Goal: Task Accomplishment & Management: Manage account settings

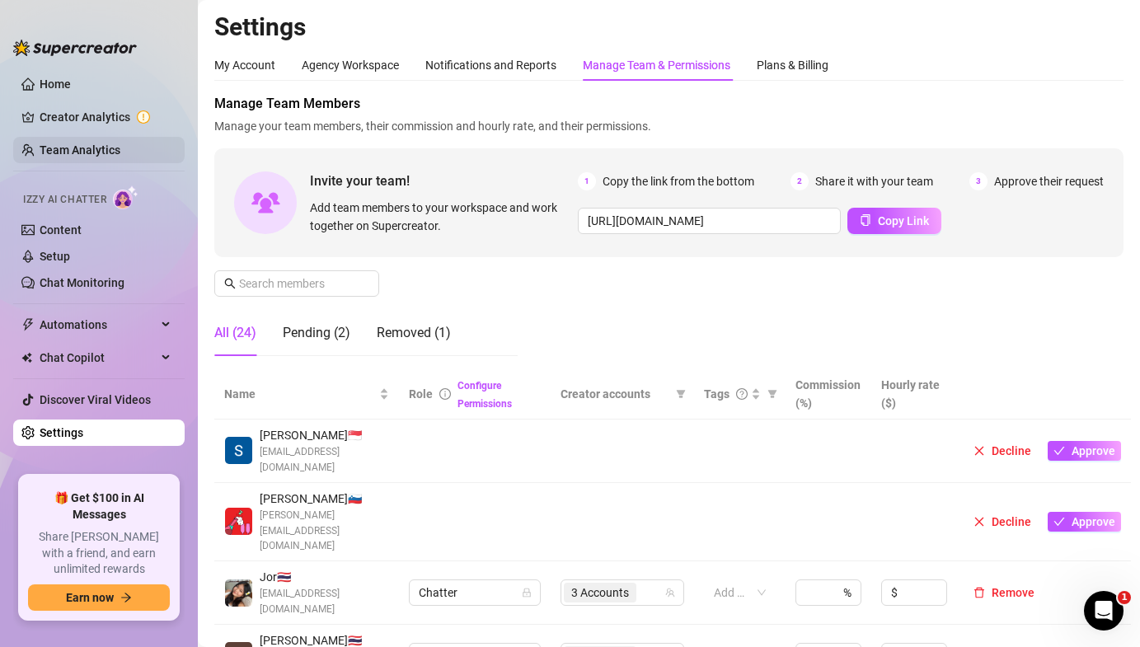
click at [85, 143] on link "Team Analytics" at bounding box center [80, 149] width 81 height 13
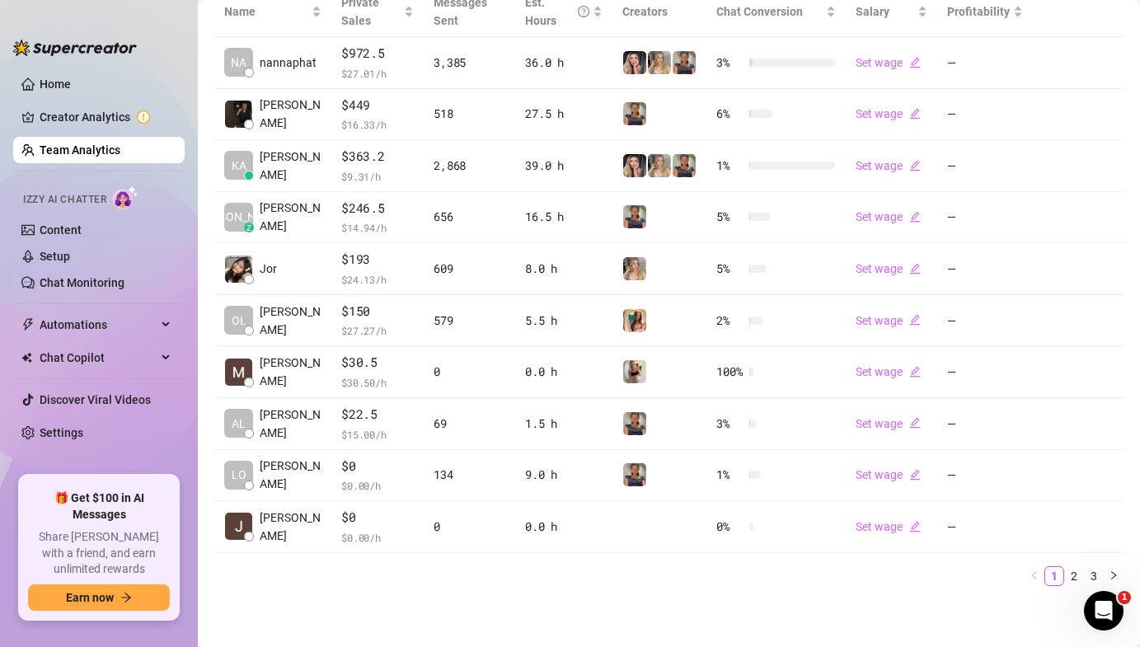
scroll to position [407, 0]
click at [1076, 574] on link "2" at bounding box center [1074, 575] width 18 height 18
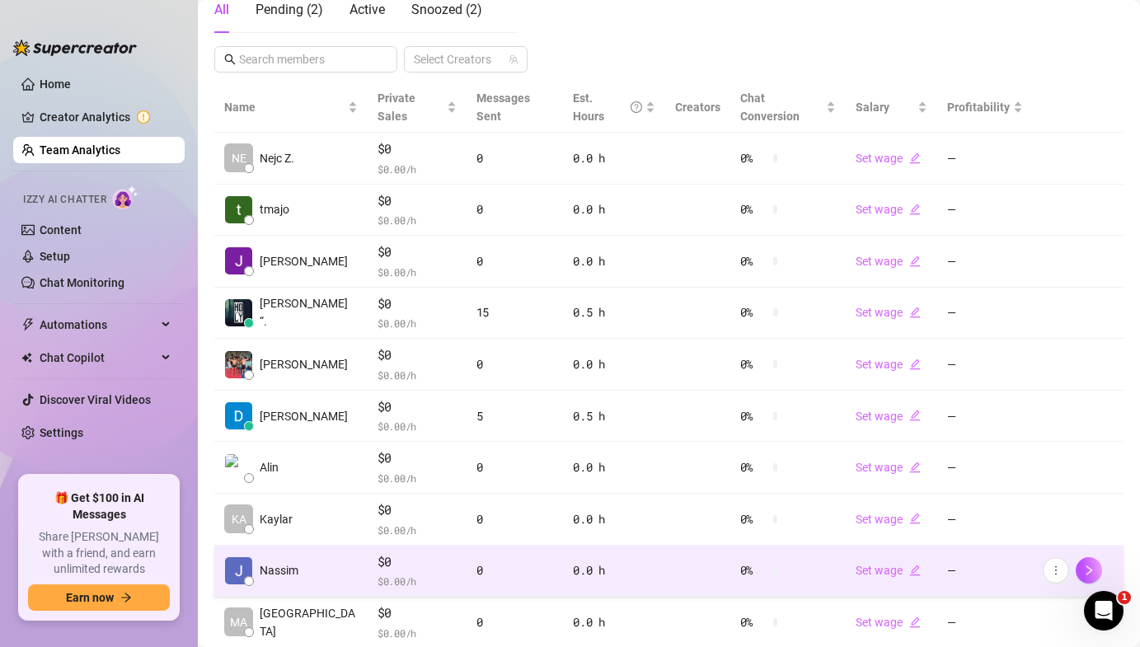
scroll to position [389, 0]
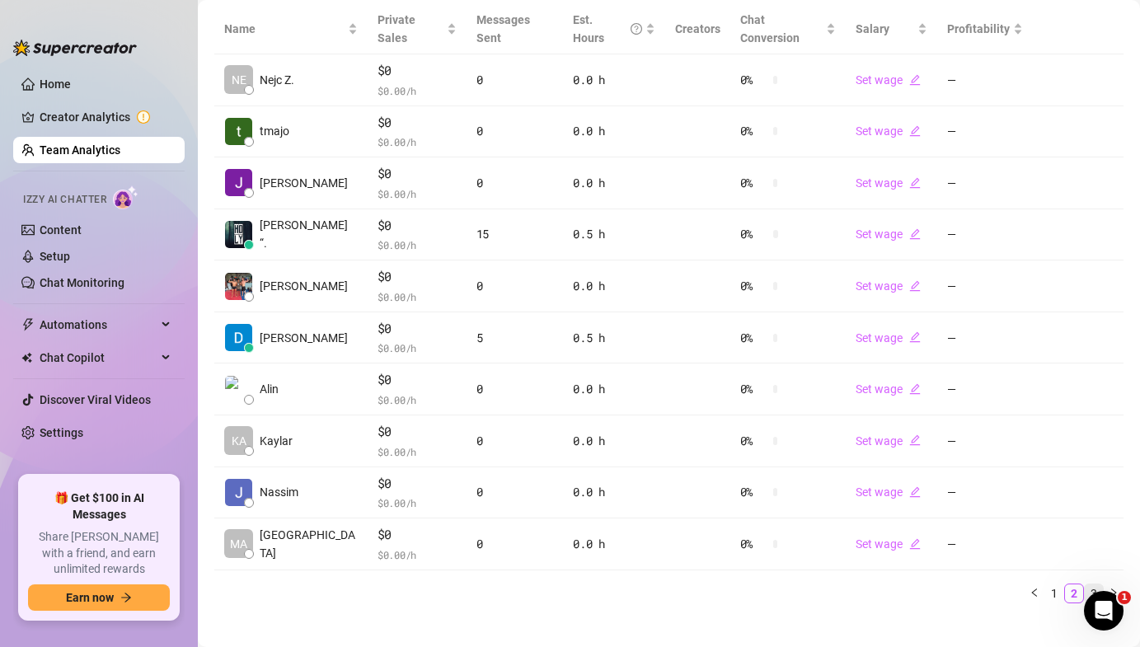
click at [1087, 584] on link "3" at bounding box center [1094, 593] width 18 height 18
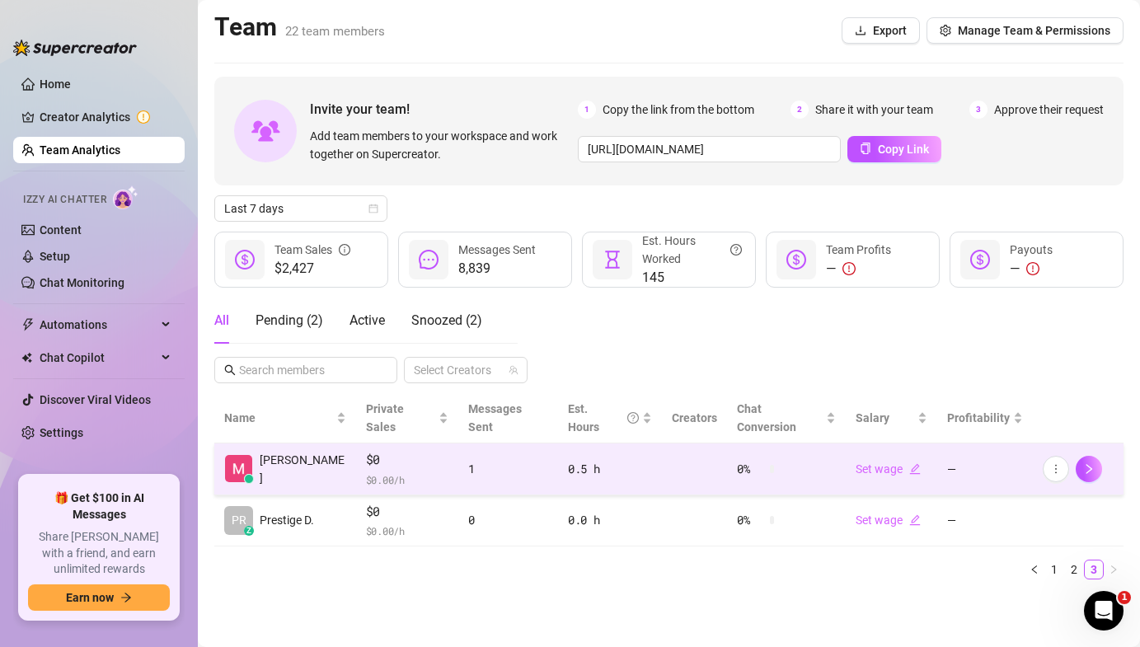
click at [366, 450] on span "$0" at bounding box center [407, 460] width 82 height 20
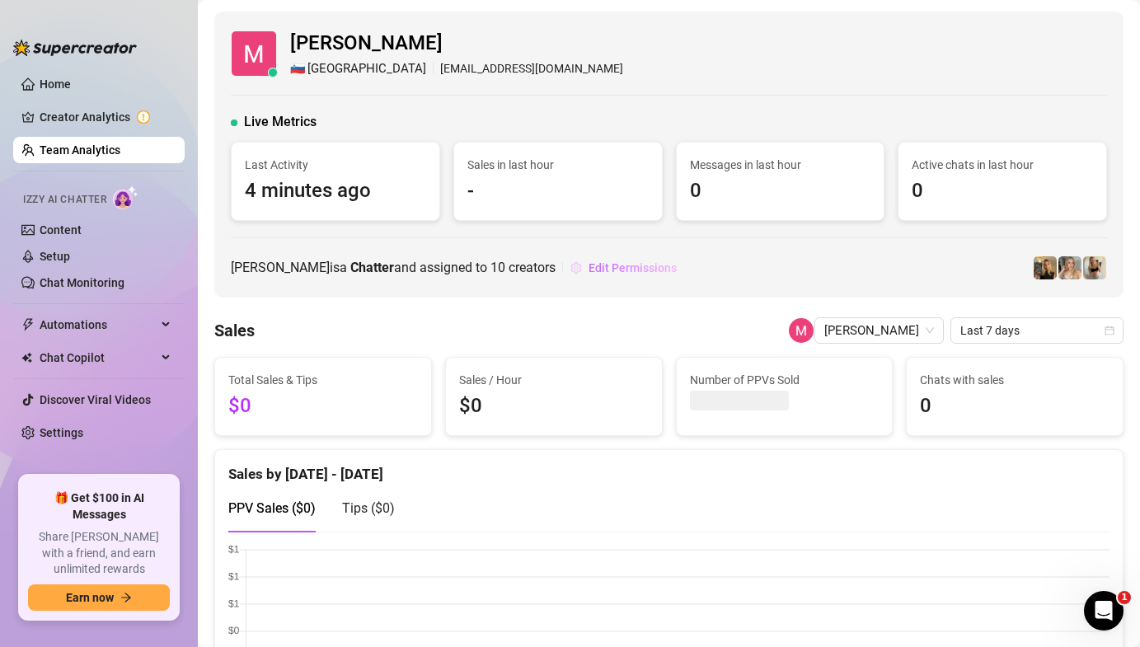
click at [634, 278] on button "Edit Permissions" at bounding box center [624, 268] width 108 height 26
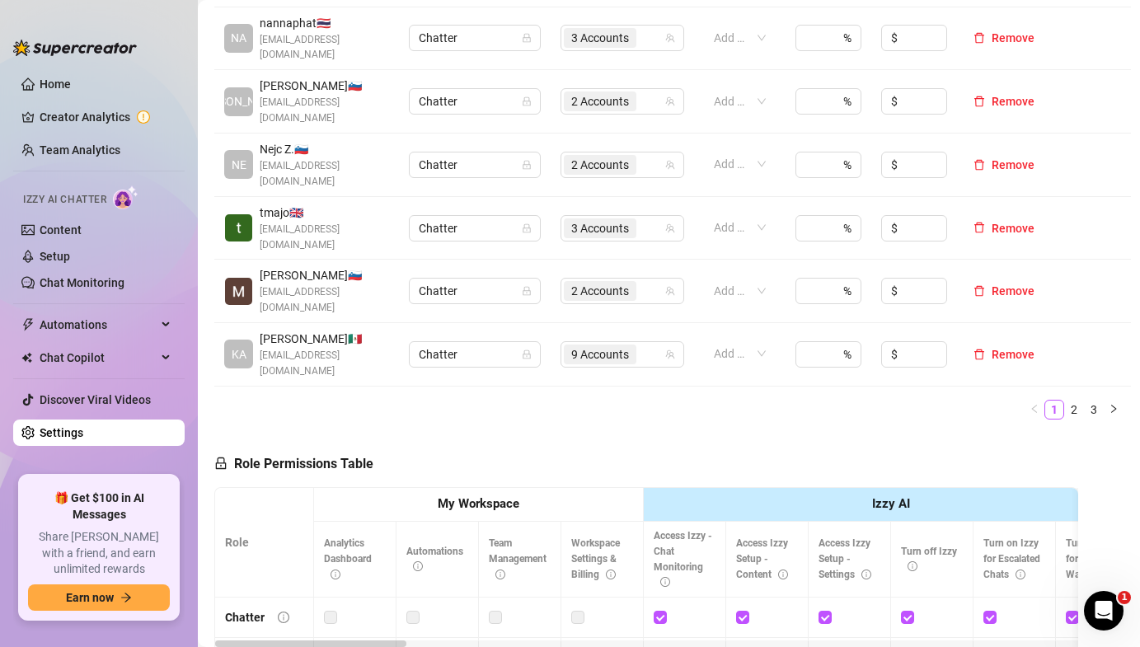
scroll to position [652, 0]
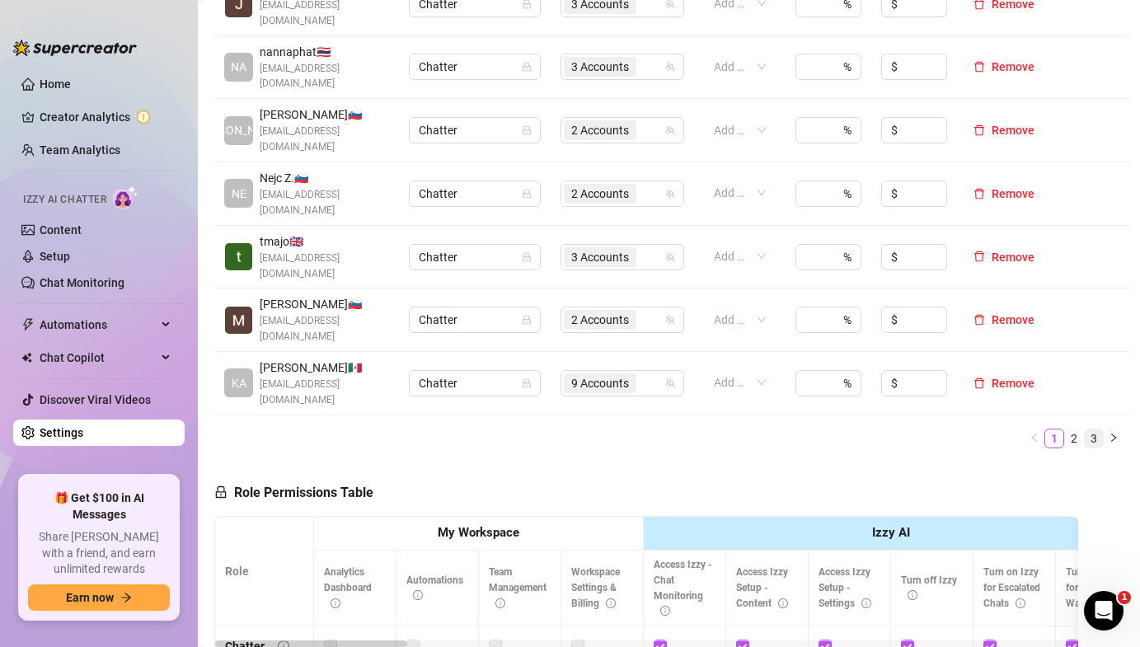
click at [1093, 429] on link "3" at bounding box center [1094, 438] width 18 height 18
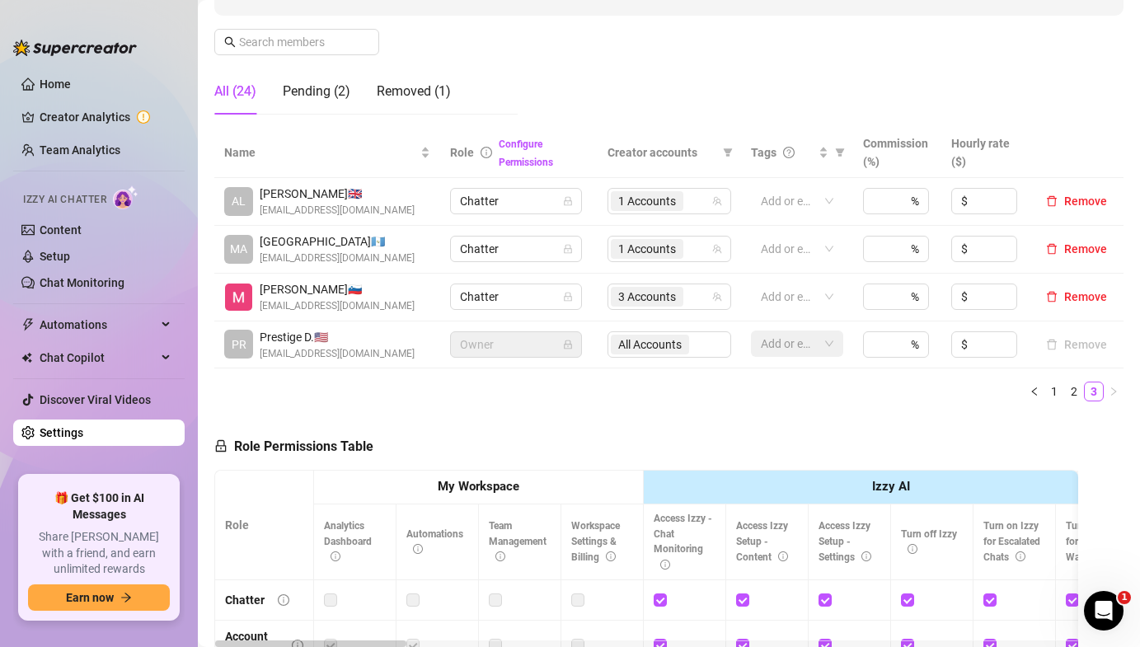
scroll to position [185, 0]
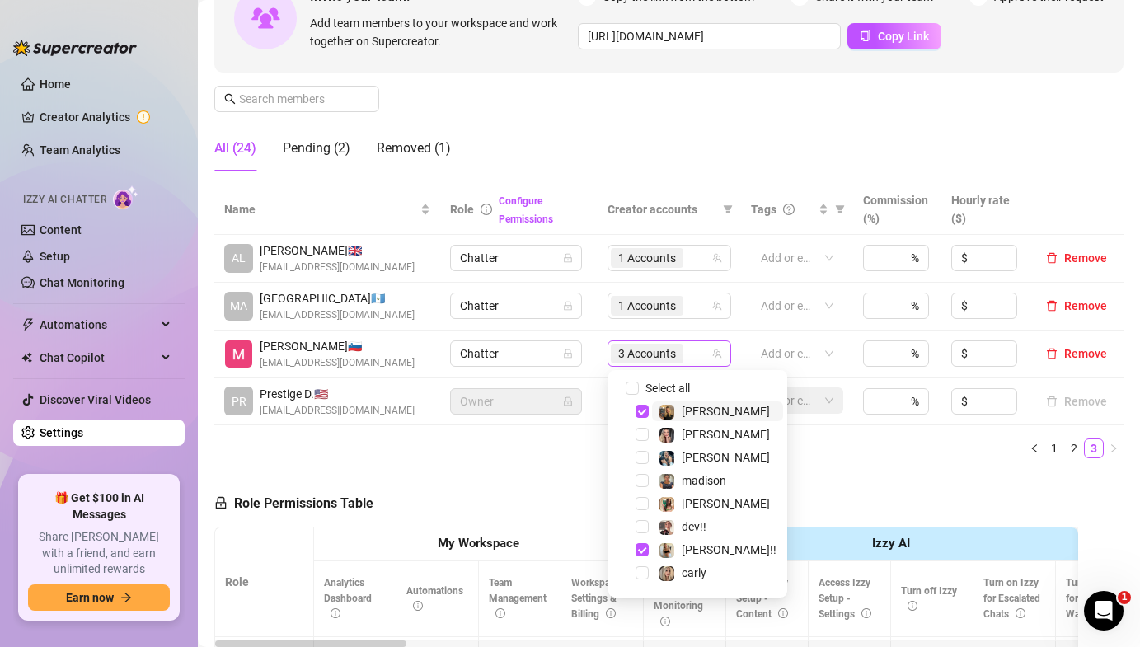
click at [644, 354] on span "3 Accounts" at bounding box center [647, 354] width 58 height 18
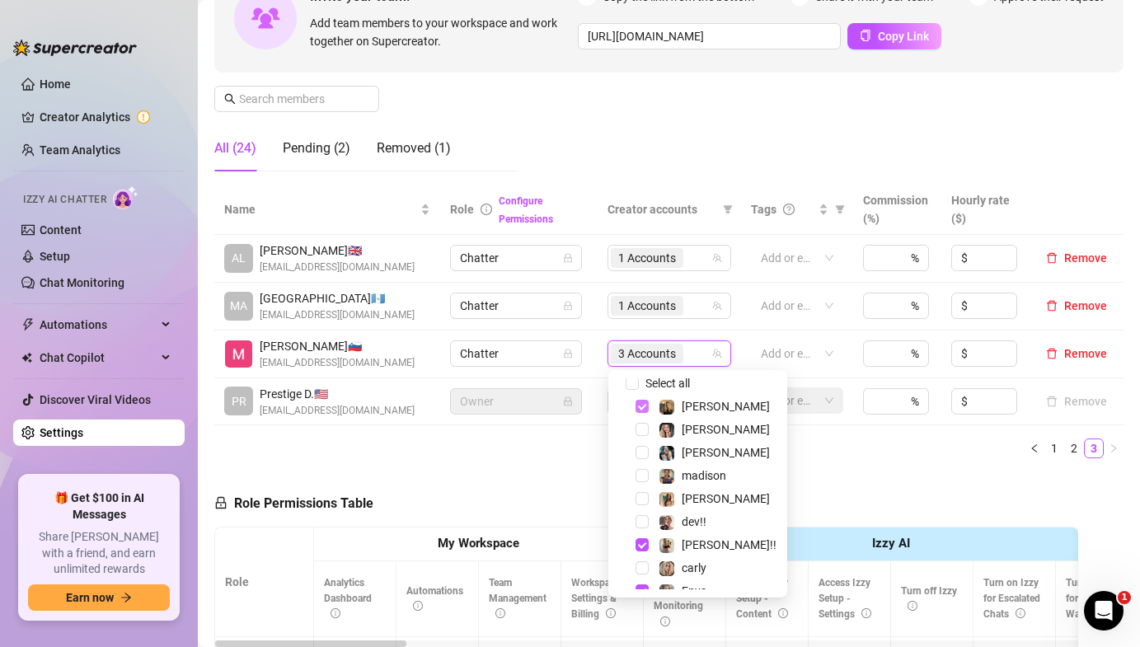
click at [640, 410] on span "Select tree node" at bounding box center [641, 406] width 13 height 13
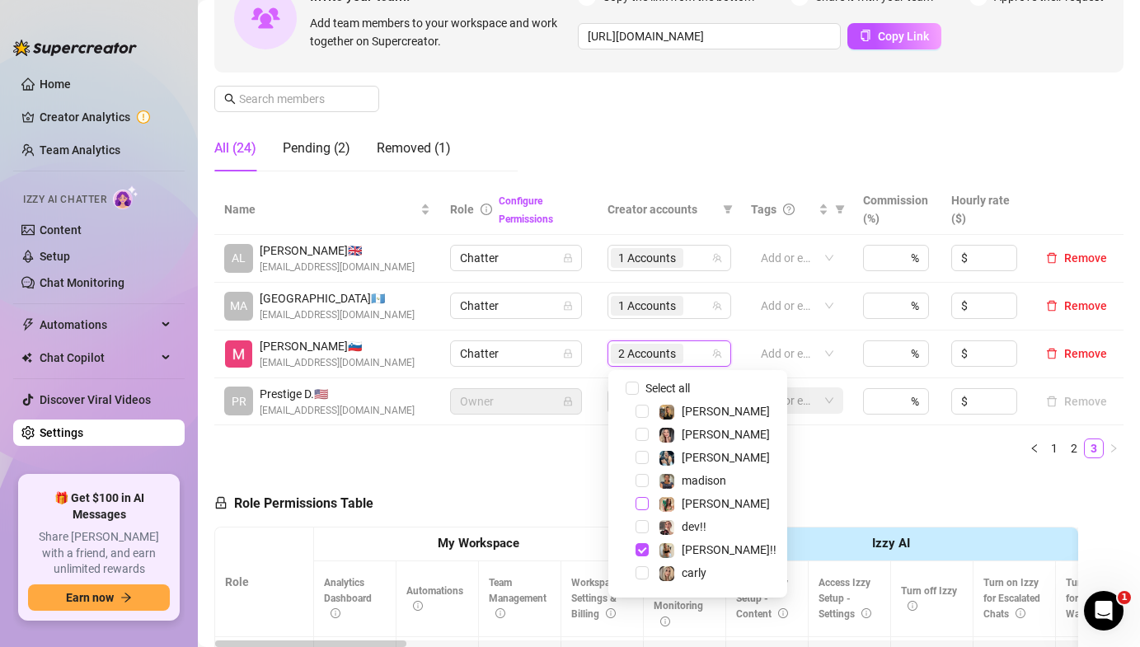
click at [643, 501] on span "Select tree node" at bounding box center [641, 503] width 13 height 13
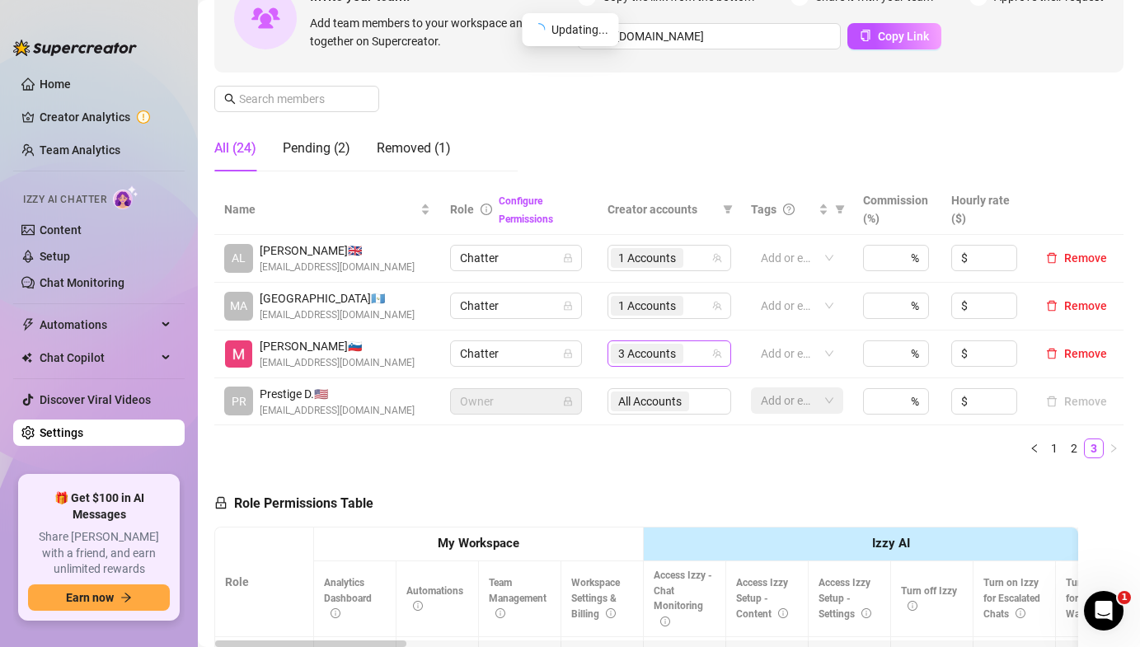
click at [654, 354] on span "3 Accounts" at bounding box center [647, 354] width 58 height 18
